Goal: Check status: Check status

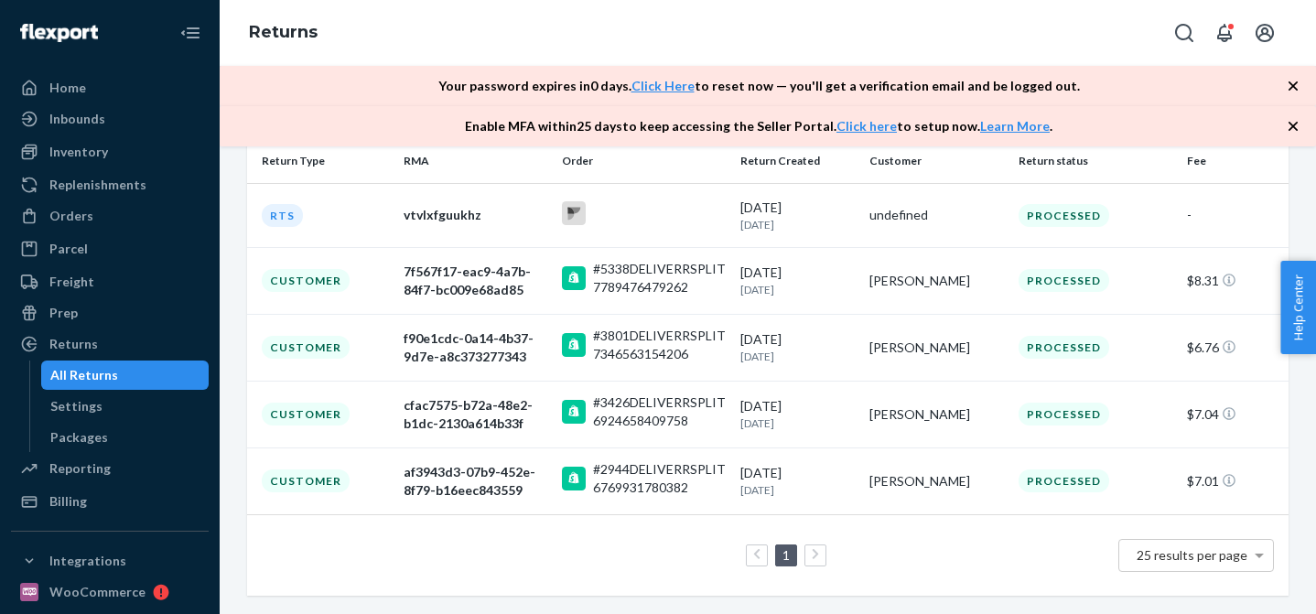
scroll to position [286, 0]
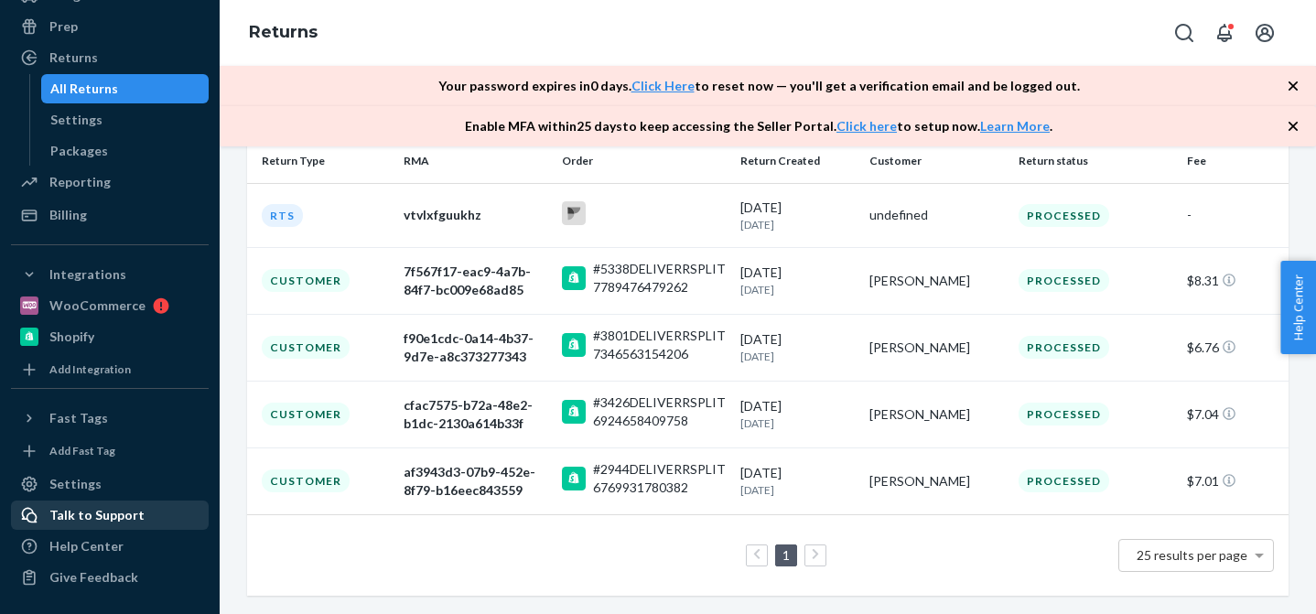
click at [76, 513] on div "Talk to Support" at bounding box center [96, 515] width 95 height 18
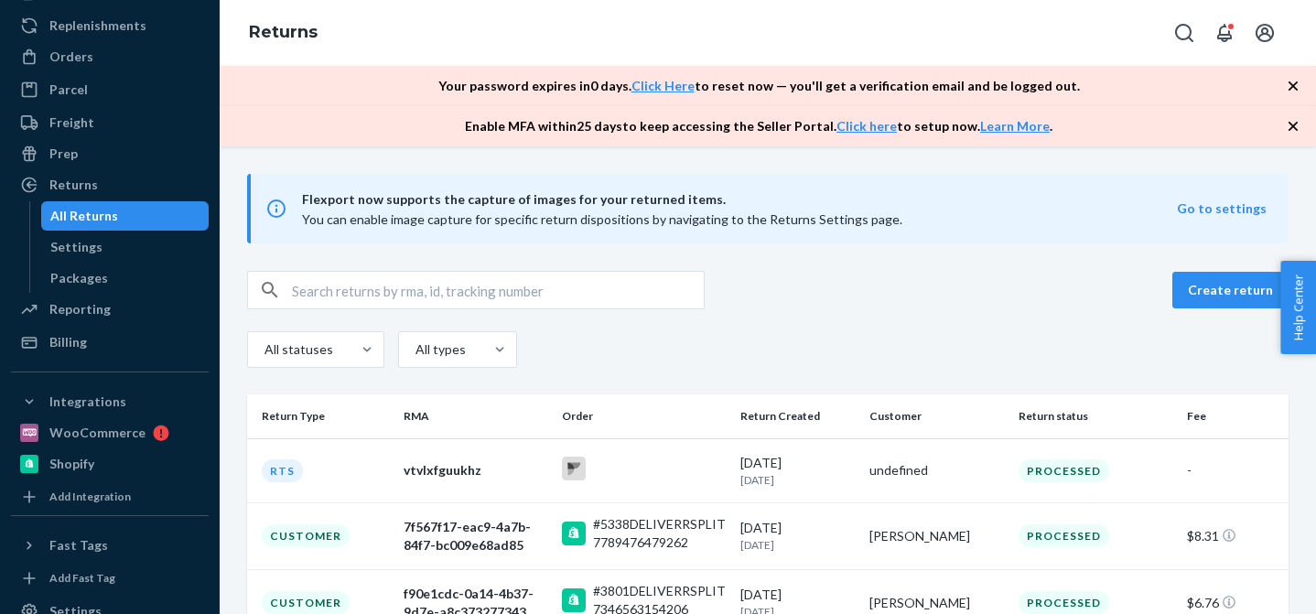
scroll to position [0, 0]
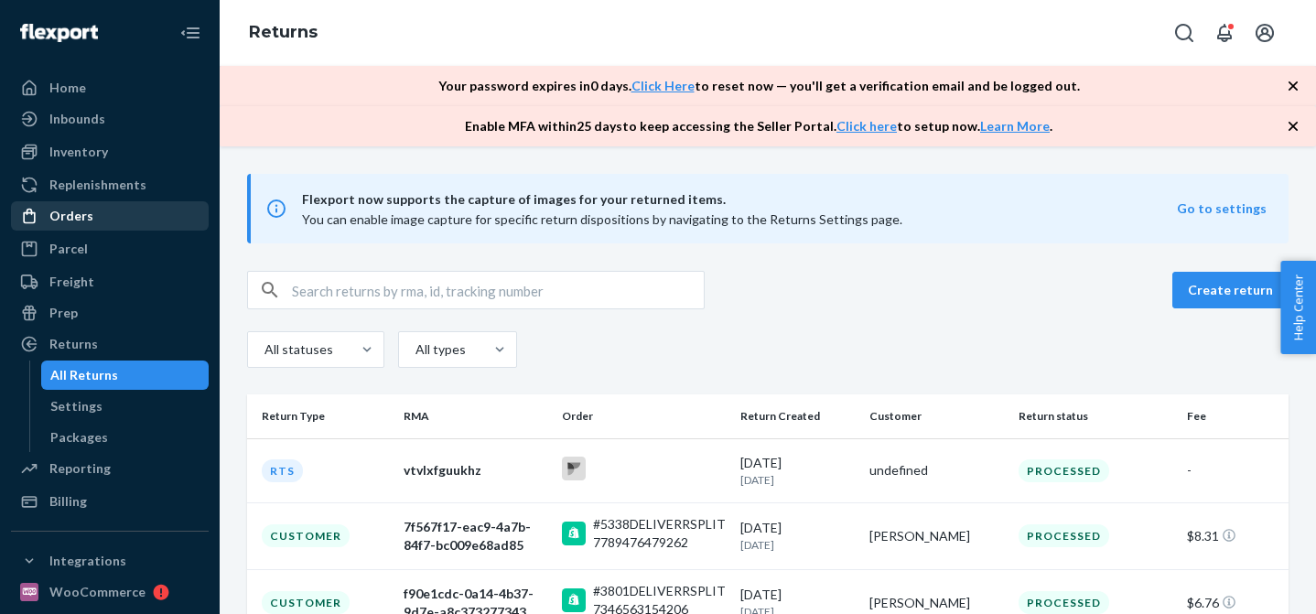
click at [67, 221] on div "Orders" at bounding box center [71, 216] width 44 height 18
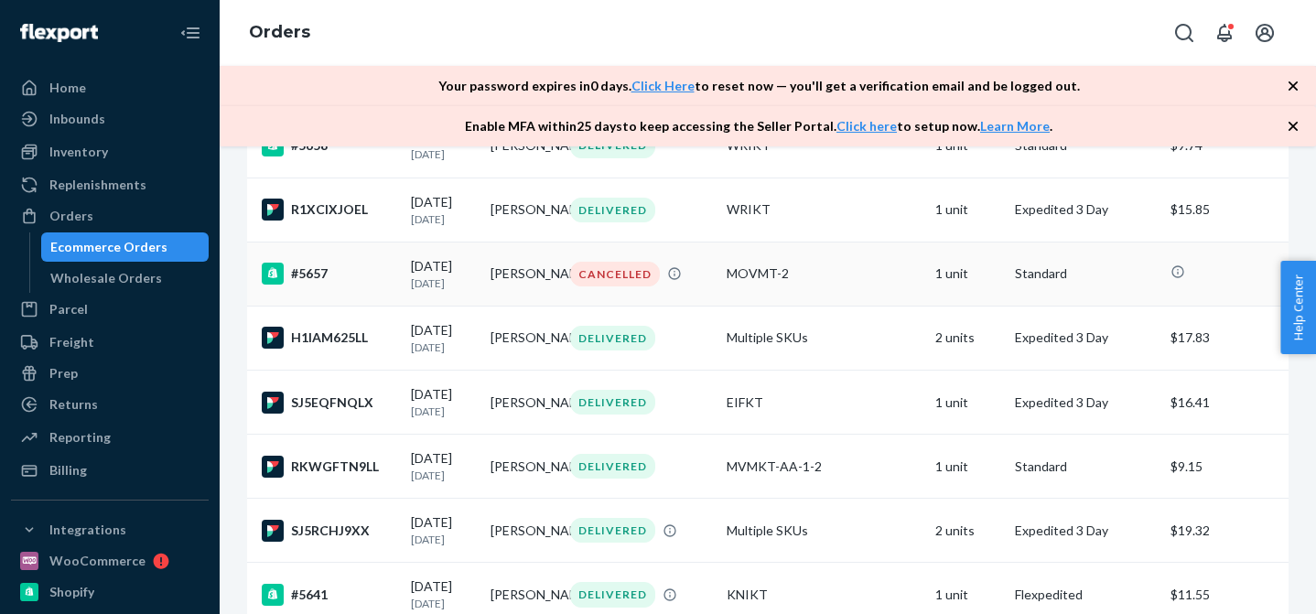
scroll to position [1474, 0]
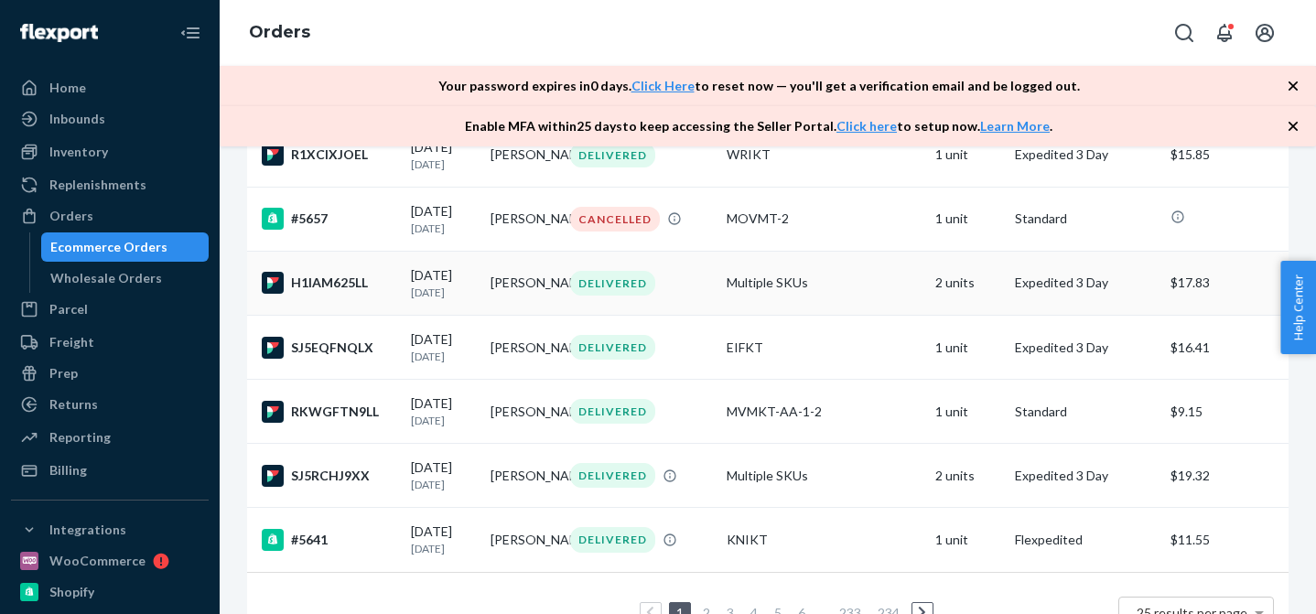
click at [371, 315] on td "H1IAM625LL" at bounding box center [325, 283] width 156 height 64
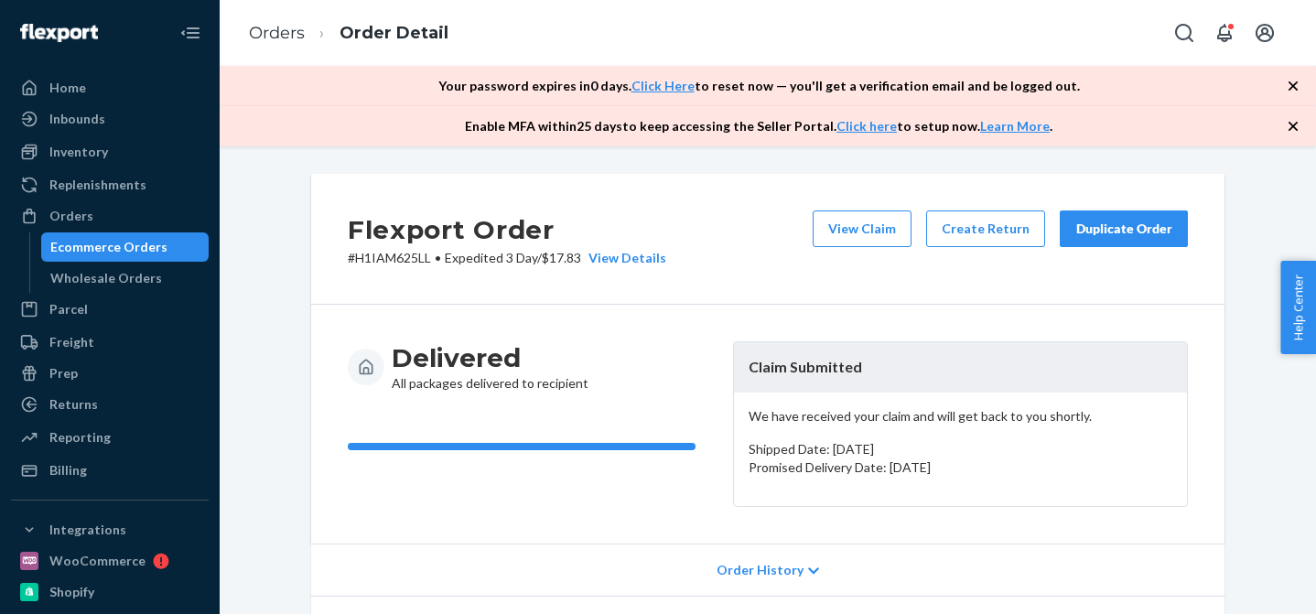
click at [392, 252] on p "# H1IAM625LL • Expedited 3 Day / $17.83 View Details" at bounding box center [507, 258] width 318 height 18
copy p "H1IAM625LL"
